Goal: Transaction & Acquisition: Subscribe to service/newsletter

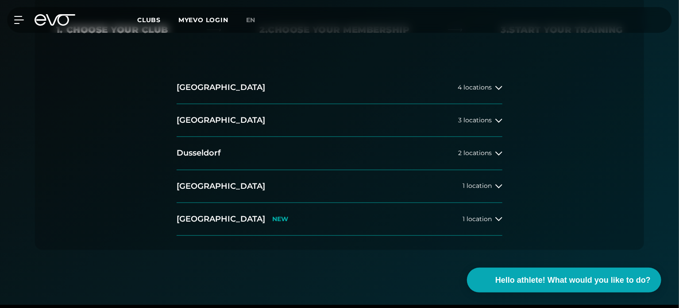
scroll to position [221, 0]
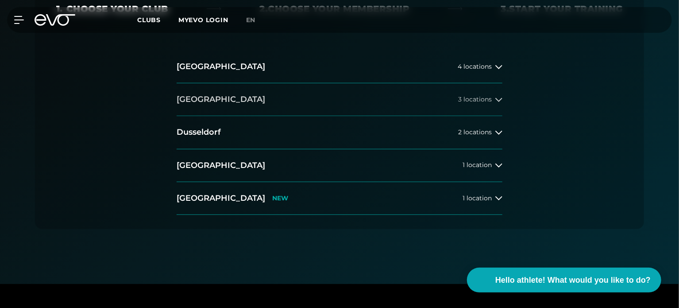
click at [498, 101] on icon at bounding box center [499, 99] width 7 height 7
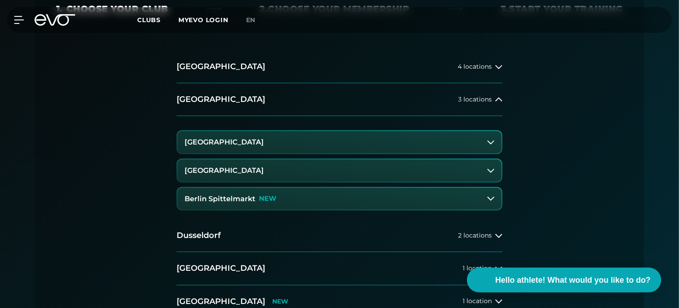
click at [253, 172] on font "[GEOGRAPHIC_DATA]" at bounding box center [224, 170] width 79 height 8
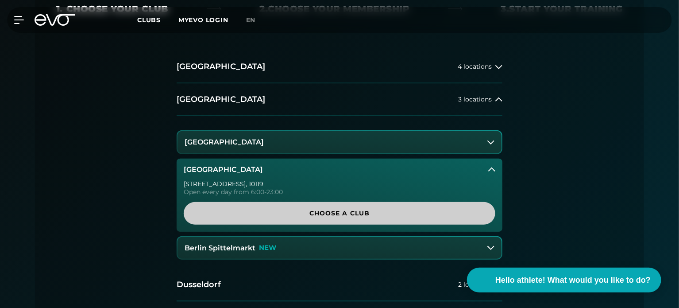
click at [291, 213] on span "Choose a club" at bounding box center [339, 213] width 269 height 9
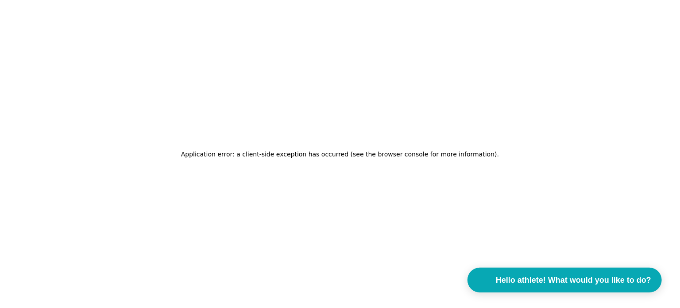
scroll to position [0, 0]
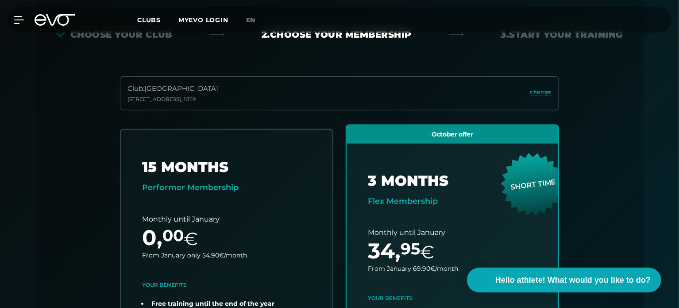
click at [610, 125] on div "Club : [STREET_ADDRESS] change 15 MONTHS Performer Membership Monthly until Jan…" at bounding box center [339, 282] width 567 height 413
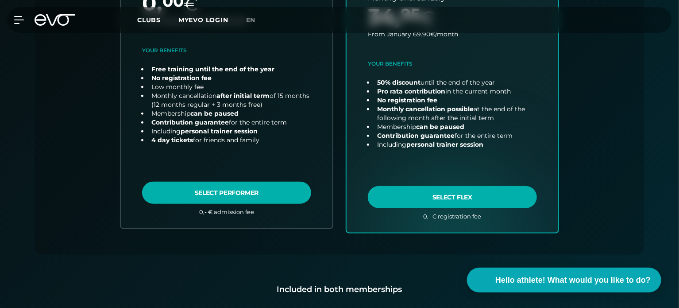
scroll to position [417, 0]
